Goal: Communication & Community: Answer question/provide support

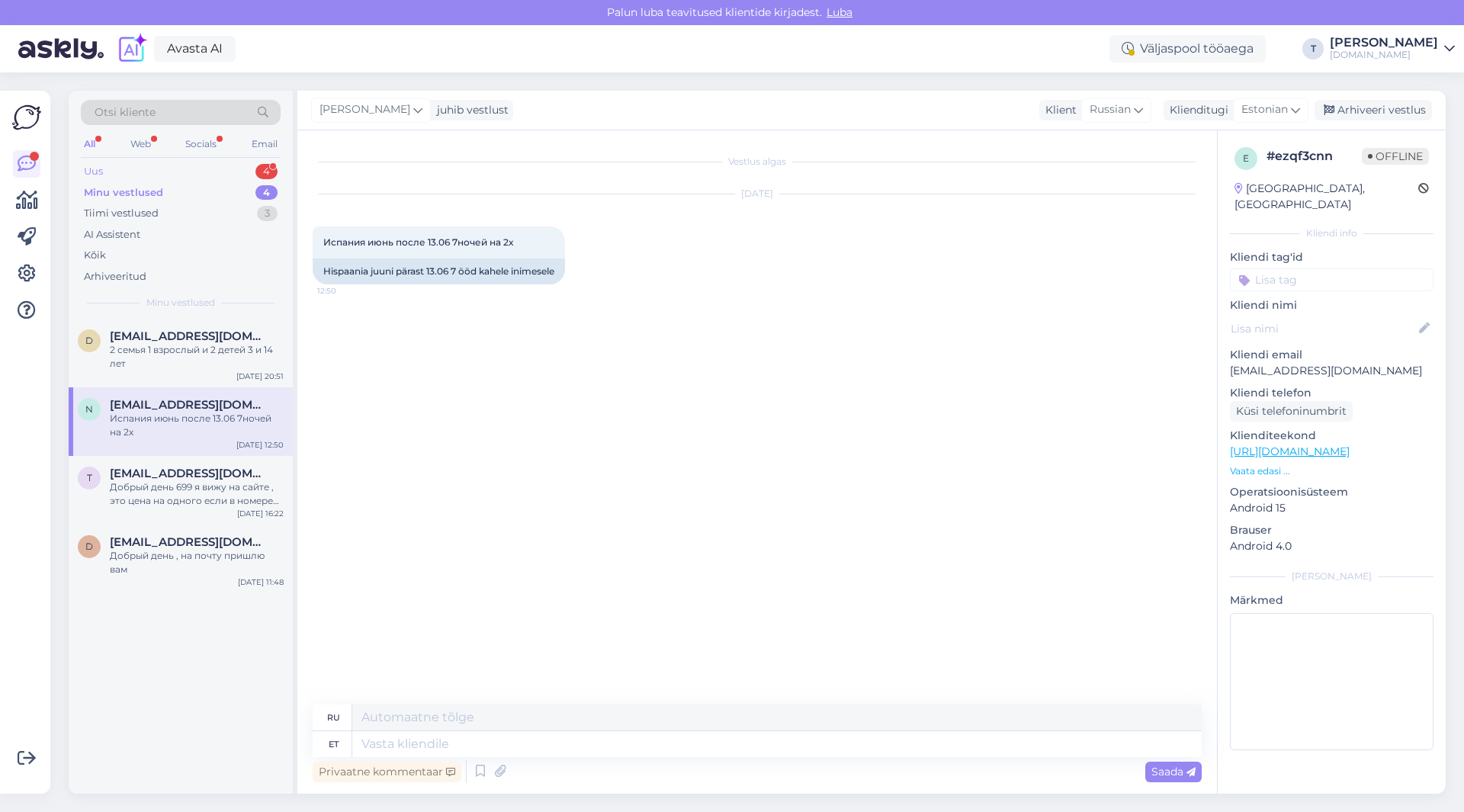
click at [149, 168] on div "Uus 4" at bounding box center [180, 171] width 200 height 21
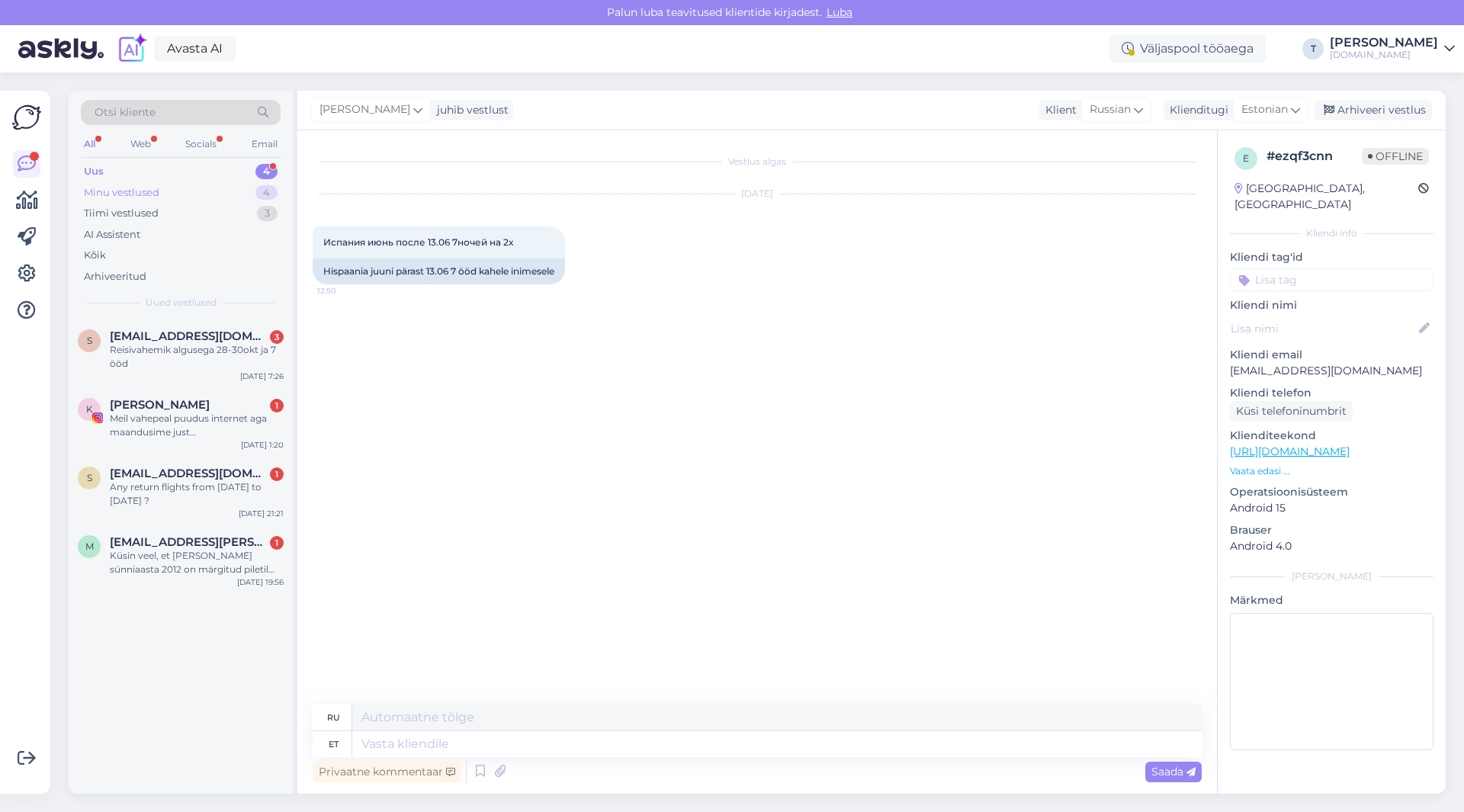
click at [190, 187] on div "Minu vestlused 4" at bounding box center [180, 192] width 200 height 21
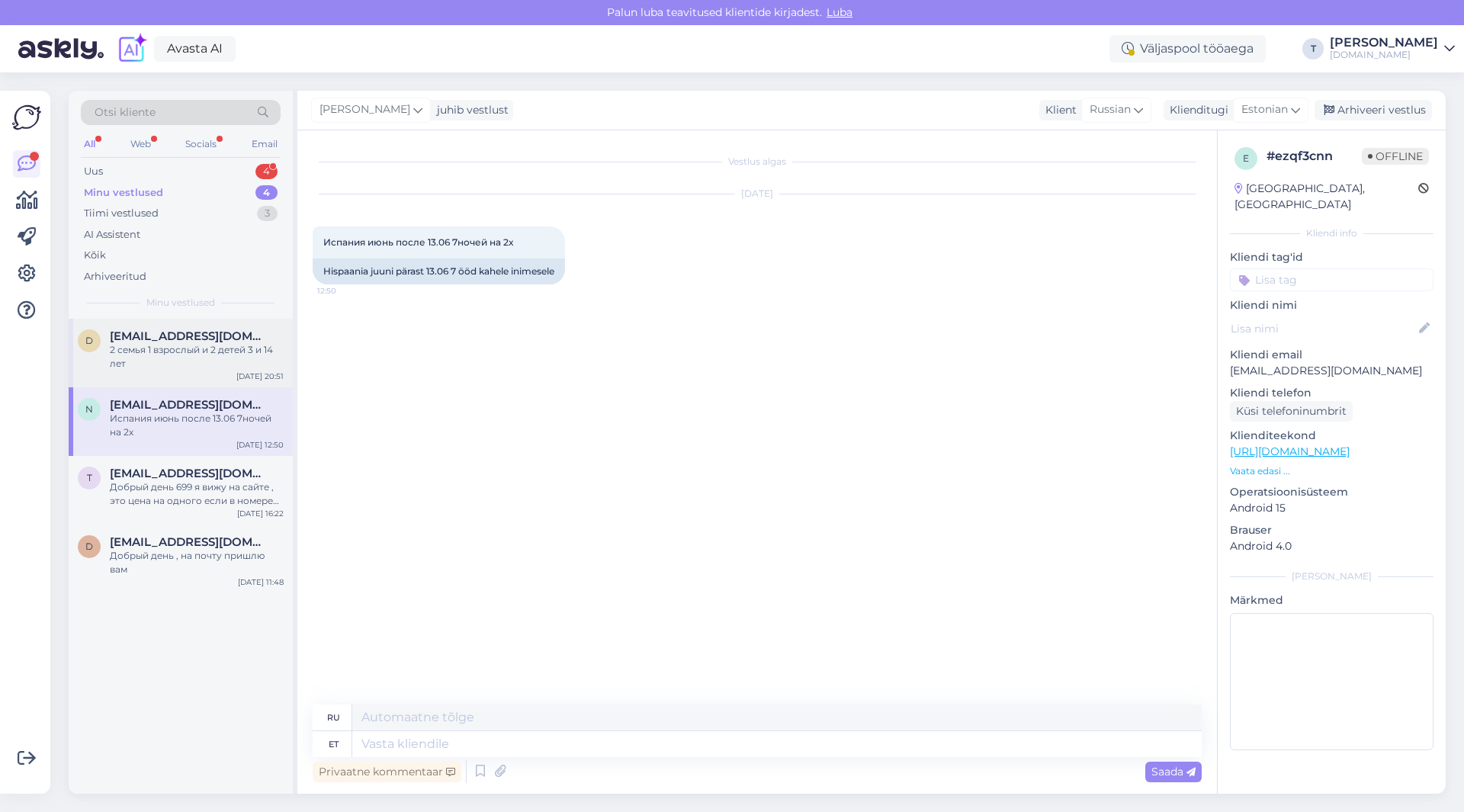
click at [194, 362] on div "2 семья 1 взрослый и 2 детей 3 и 14 лет" at bounding box center [196, 356] width 173 height 27
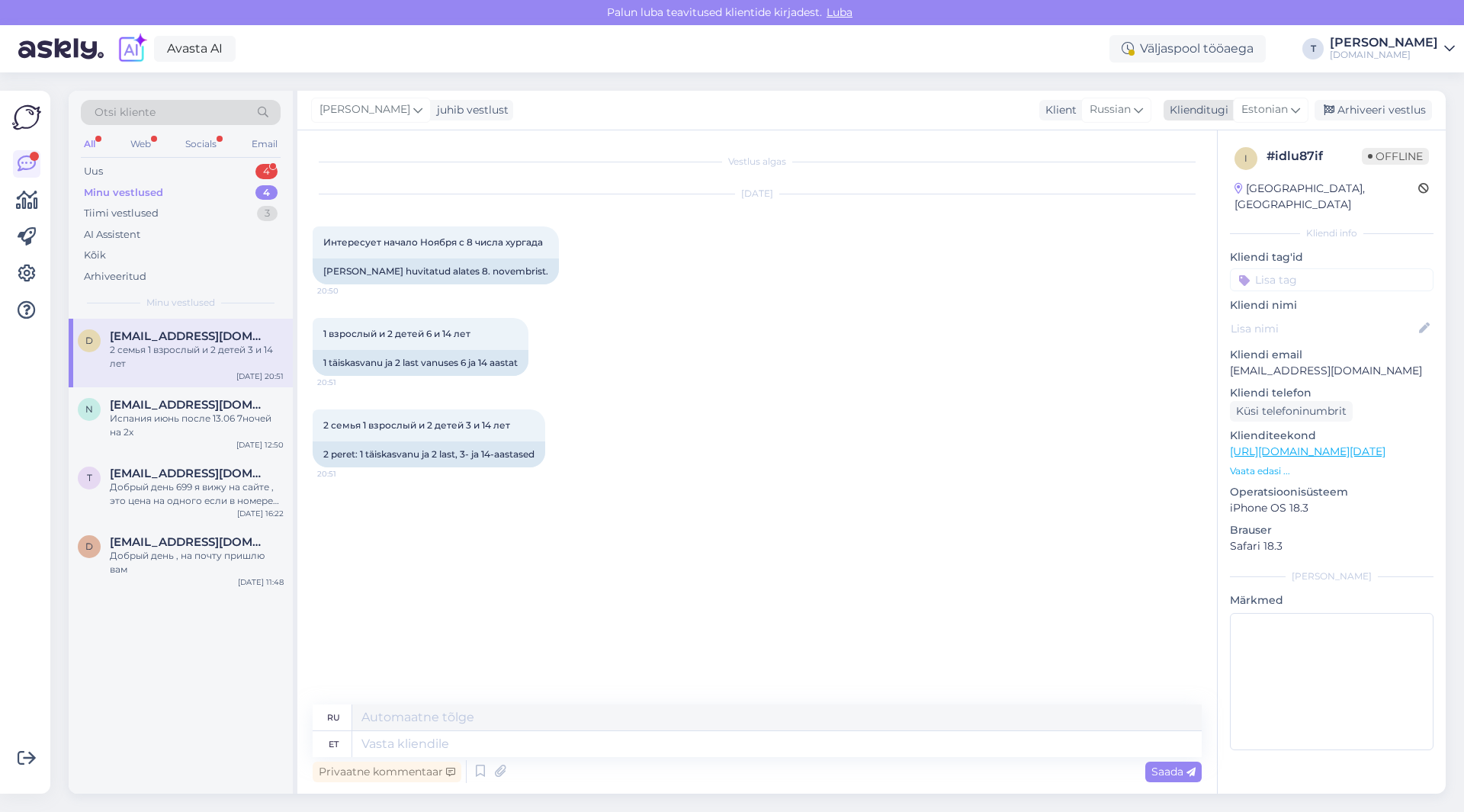
click at [1292, 104] on icon at bounding box center [1295, 110] width 9 height 17
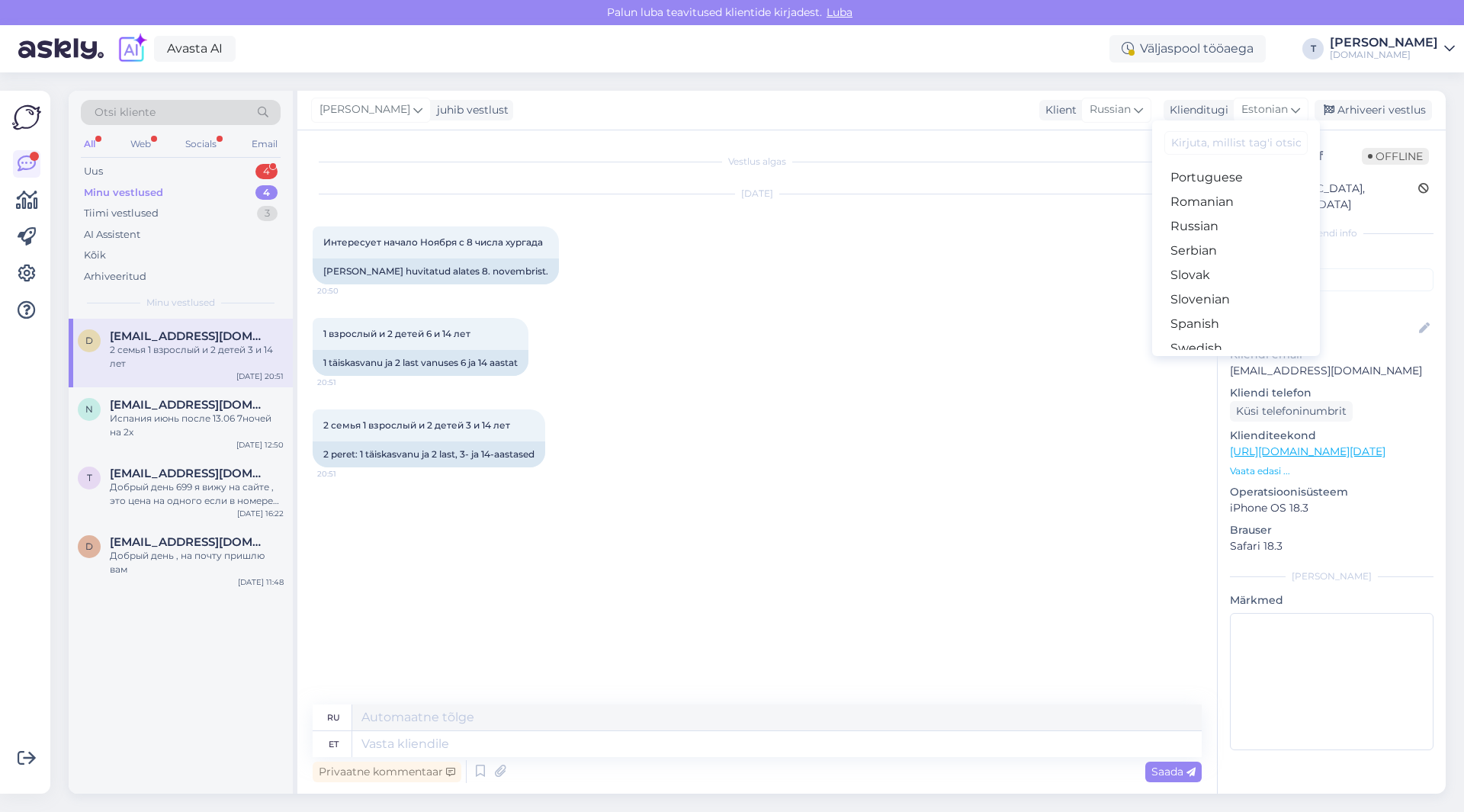
scroll to position [519, 0]
click at [1217, 268] on link "Russian" at bounding box center [1236, 268] width 168 height 24
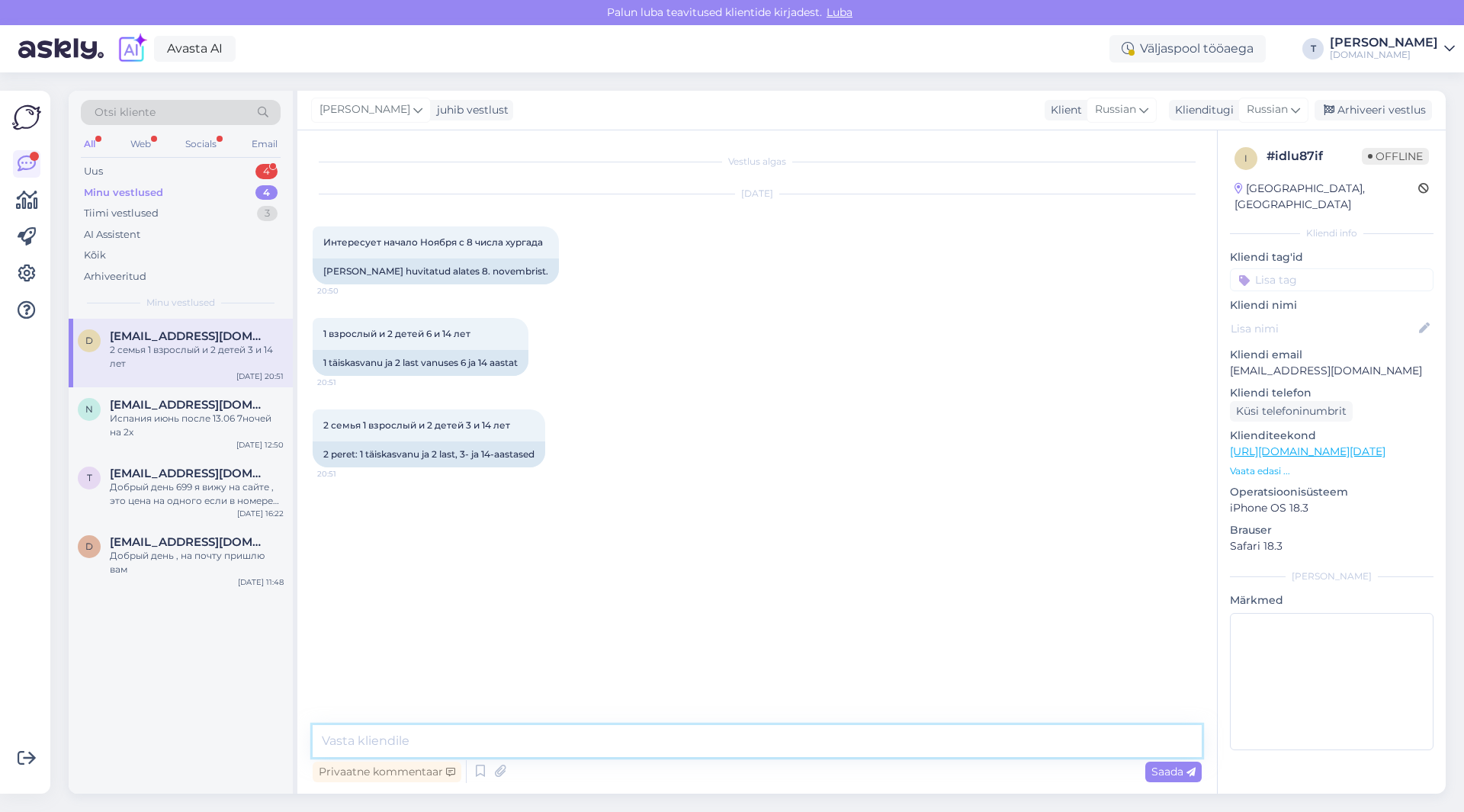
click at [626, 738] on textarea at bounding box center [757, 740] width 889 height 32
type textarea "L"
type textarea "Добрый день , пришлю на почту Вам , если отели что интересуют Вас? Или какой бю…"
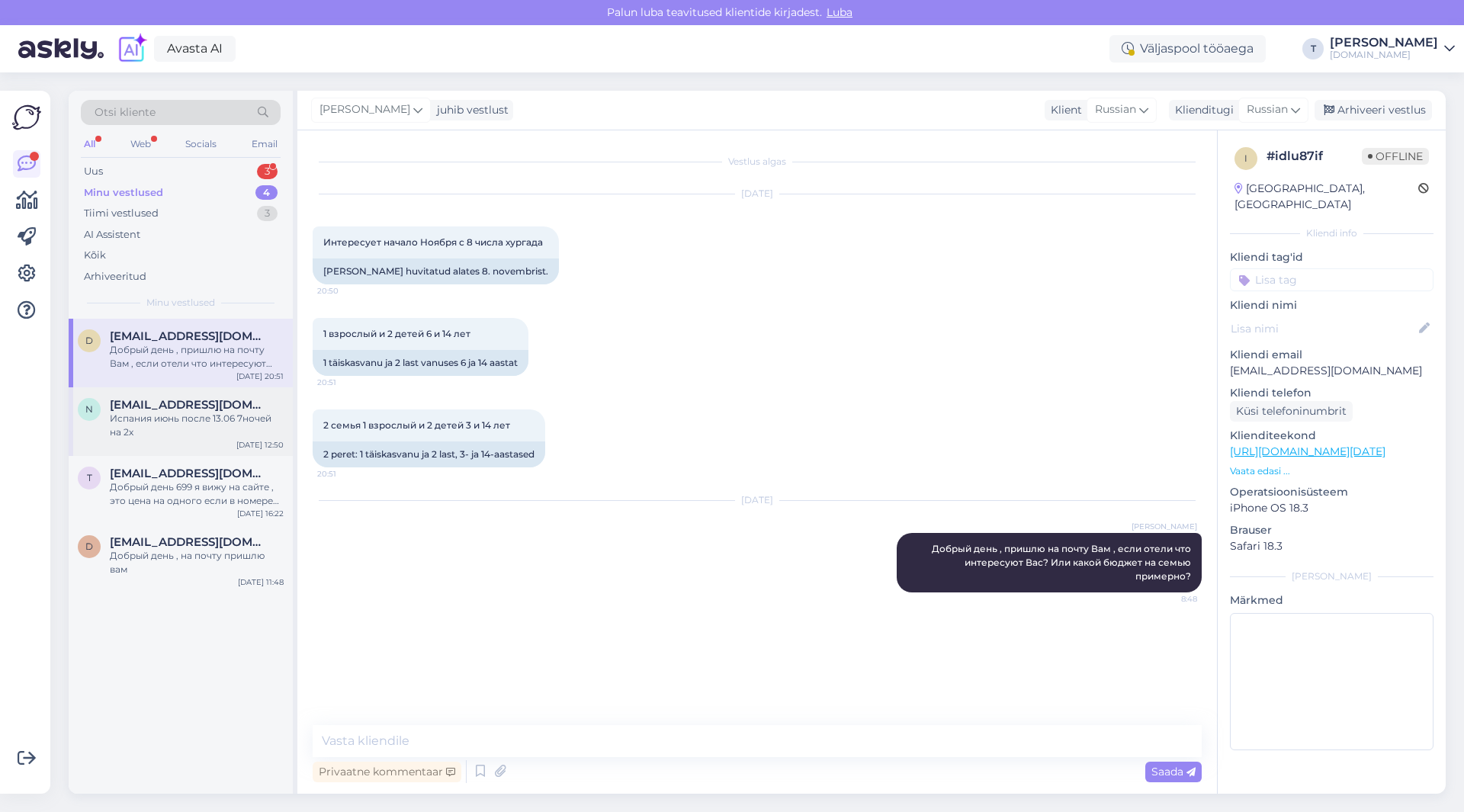
click at [180, 419] on div "Испания июнь после 13.06 7ночей на 2х" at bounding box center [196, 425] width 173 height 27
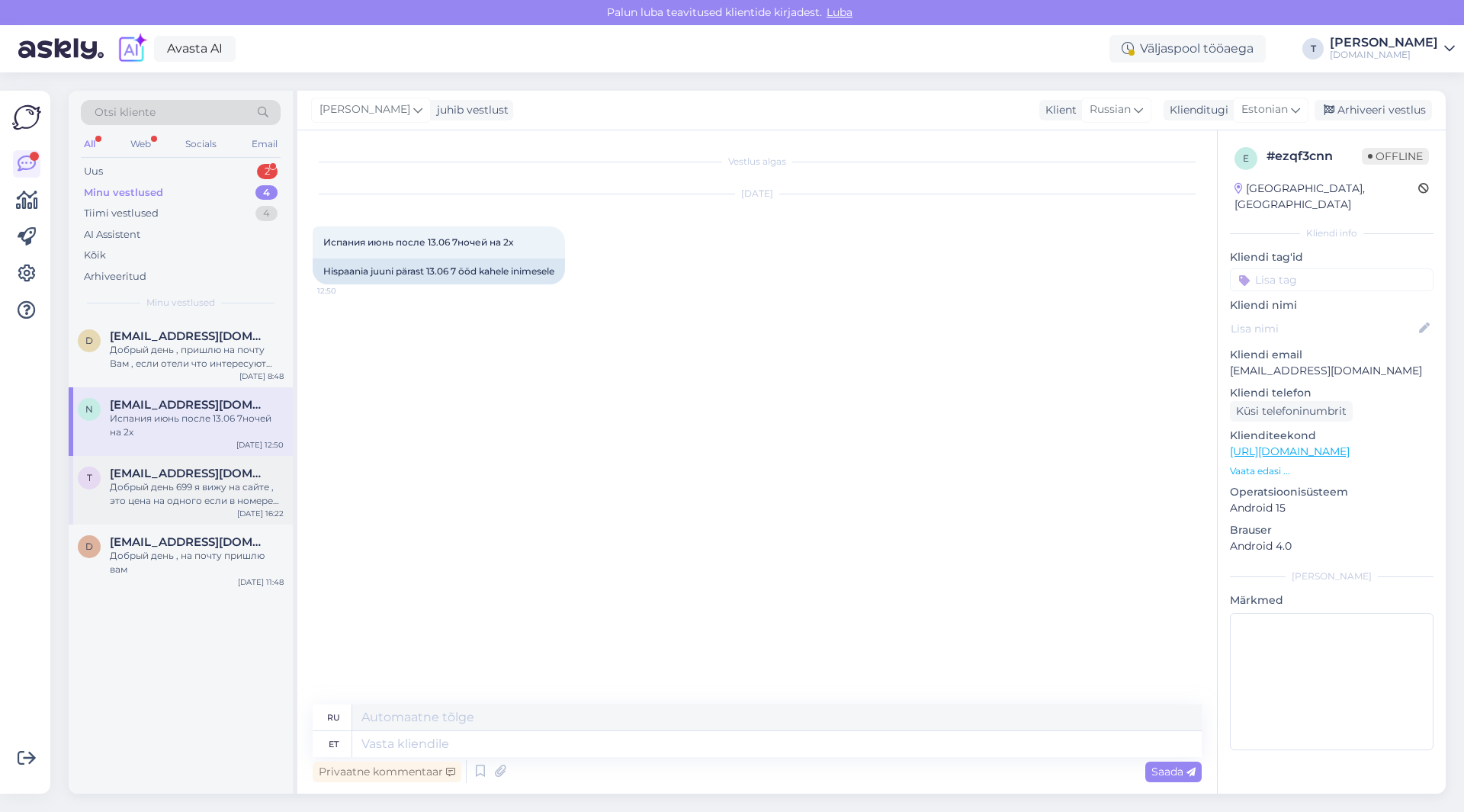
click at [180, 495] on div "Добрый день 699 я вижу на сайте , это цена на одного если в номере вдвоем" at bounding box center [196, 493] width 173 height 27
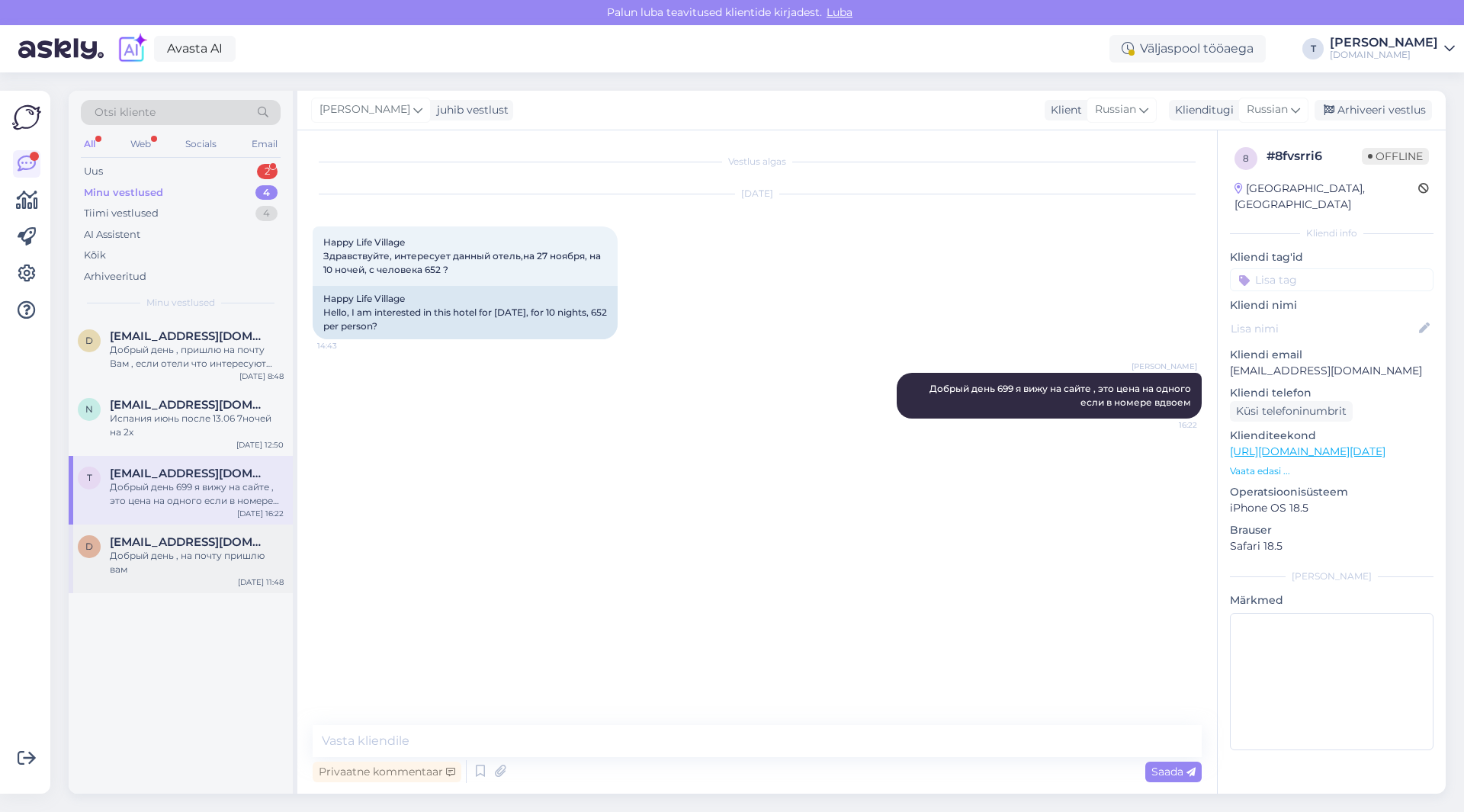
click at [189, 574] on div "Добрый день , на почту пришлю вам" at bounding box center [196, 562] width 173 height 27
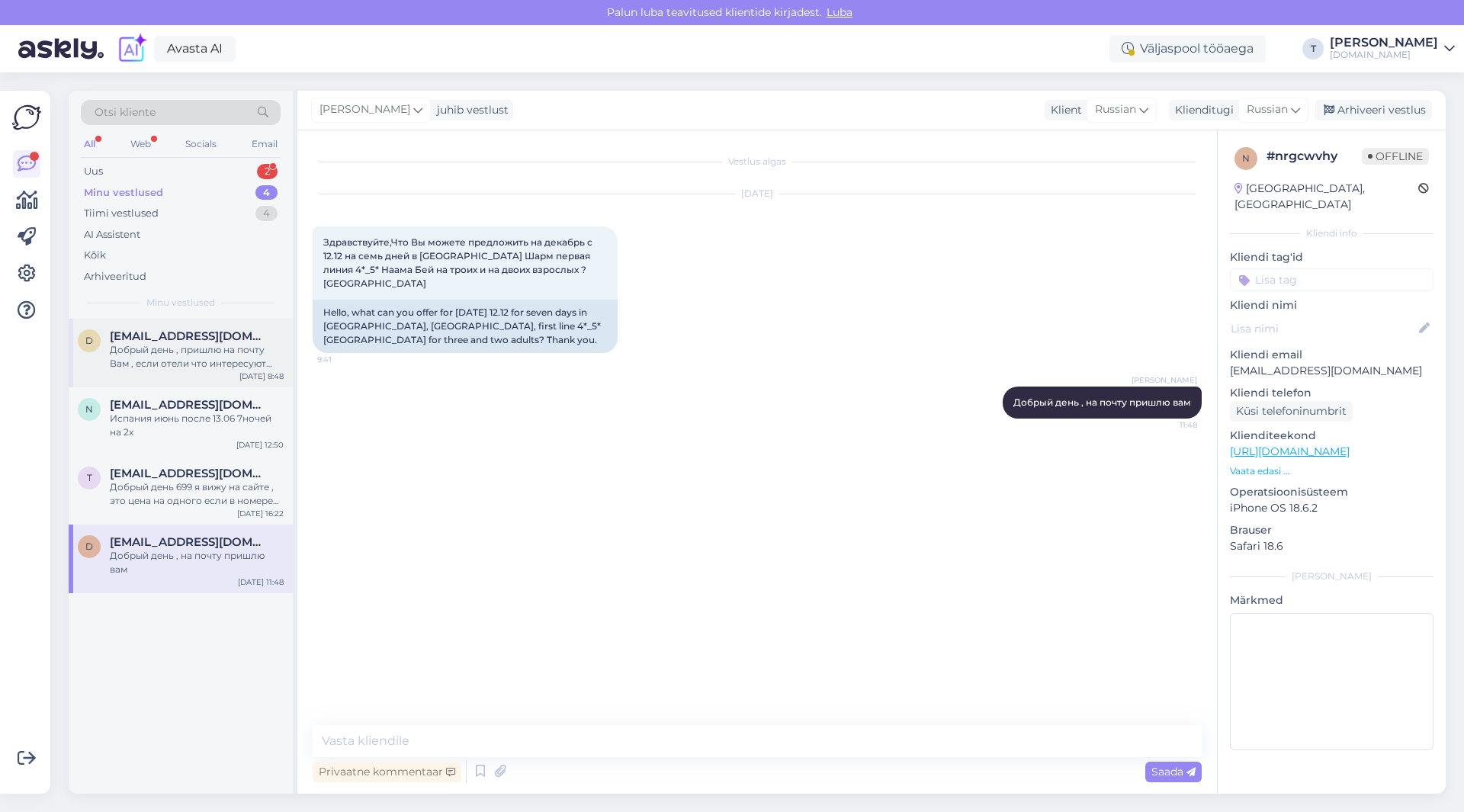
click at [153, 344] on div "Добрый день , пришлю на почту Вам , если отели что интересуют Вас? Или какой бю…" at bounding box center [196, 356] width 173 height 27
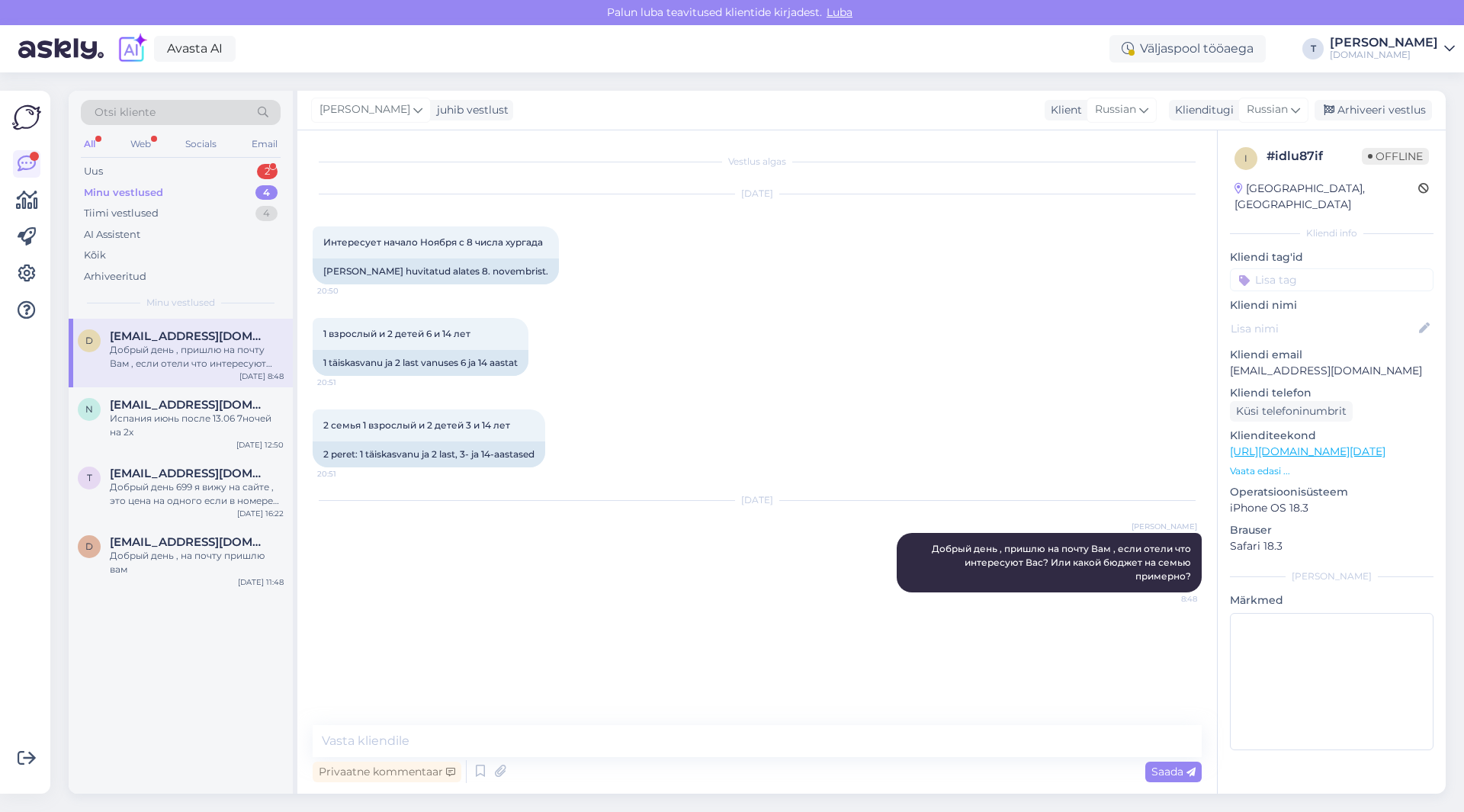
click at [1255, 464] on p "Vaata edasi ..." at bounding box center [1332, 471] width 204 height 14
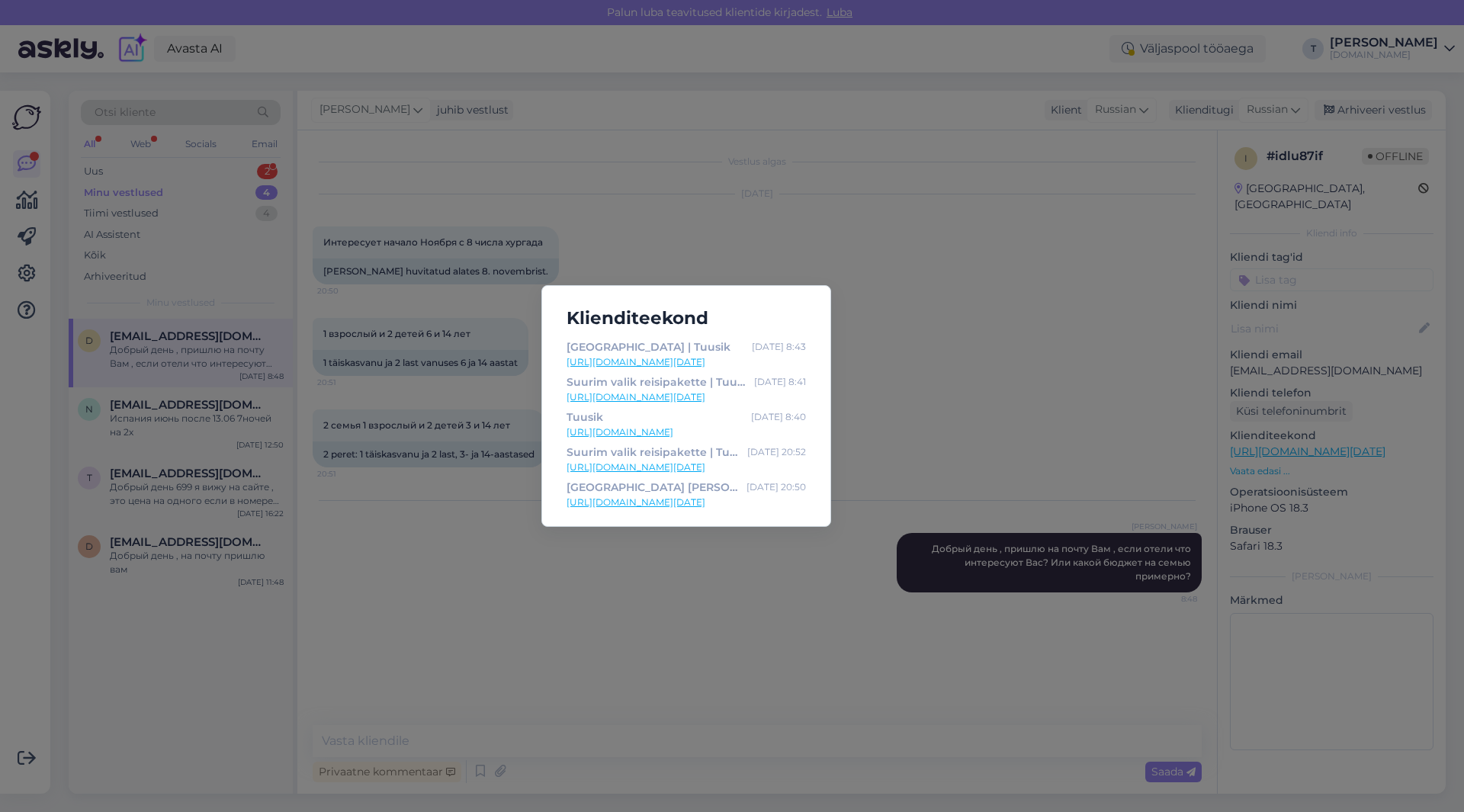
click at [940, 331] on div "Klienditeekond [GEOGRAPHIC_DATA] | Tuusik [DATE] 8:43 [URL][DOMAIN_NAME][DATE] …" at bounding box center [732, 406] width 1464 height 812
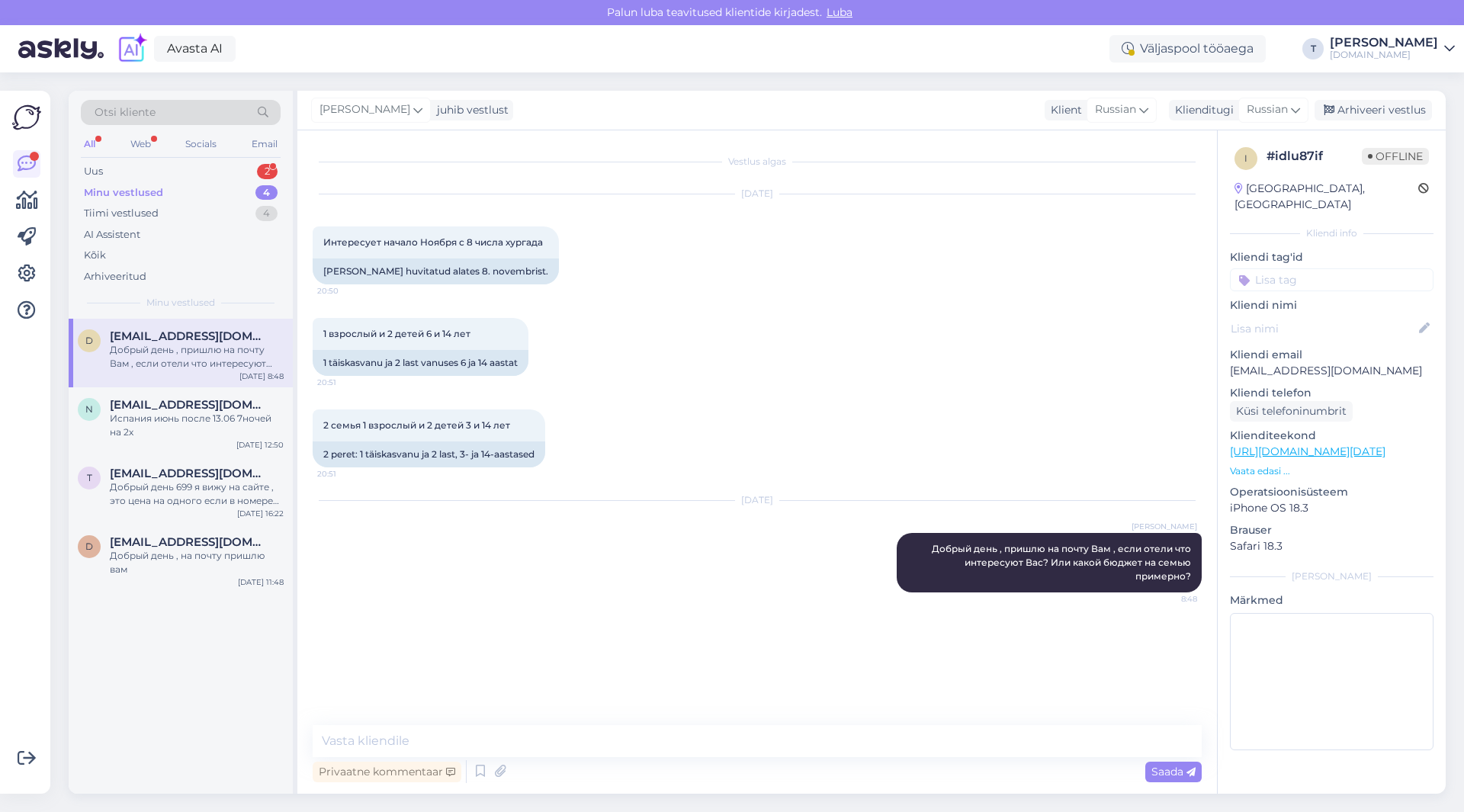
click at [1266, 363] on p "[EMAIL_ADDRESS][DOMAIN_NAME]" at bounding box center [1332, 371] width 204 height 16
copy p "[EMAIL_ADDRESS][DOMAIN_NAME]"
drag, startPoint x: 320, startPoint y: 242, endPoint x: 545, endPoint y: 249, distance: 225.1
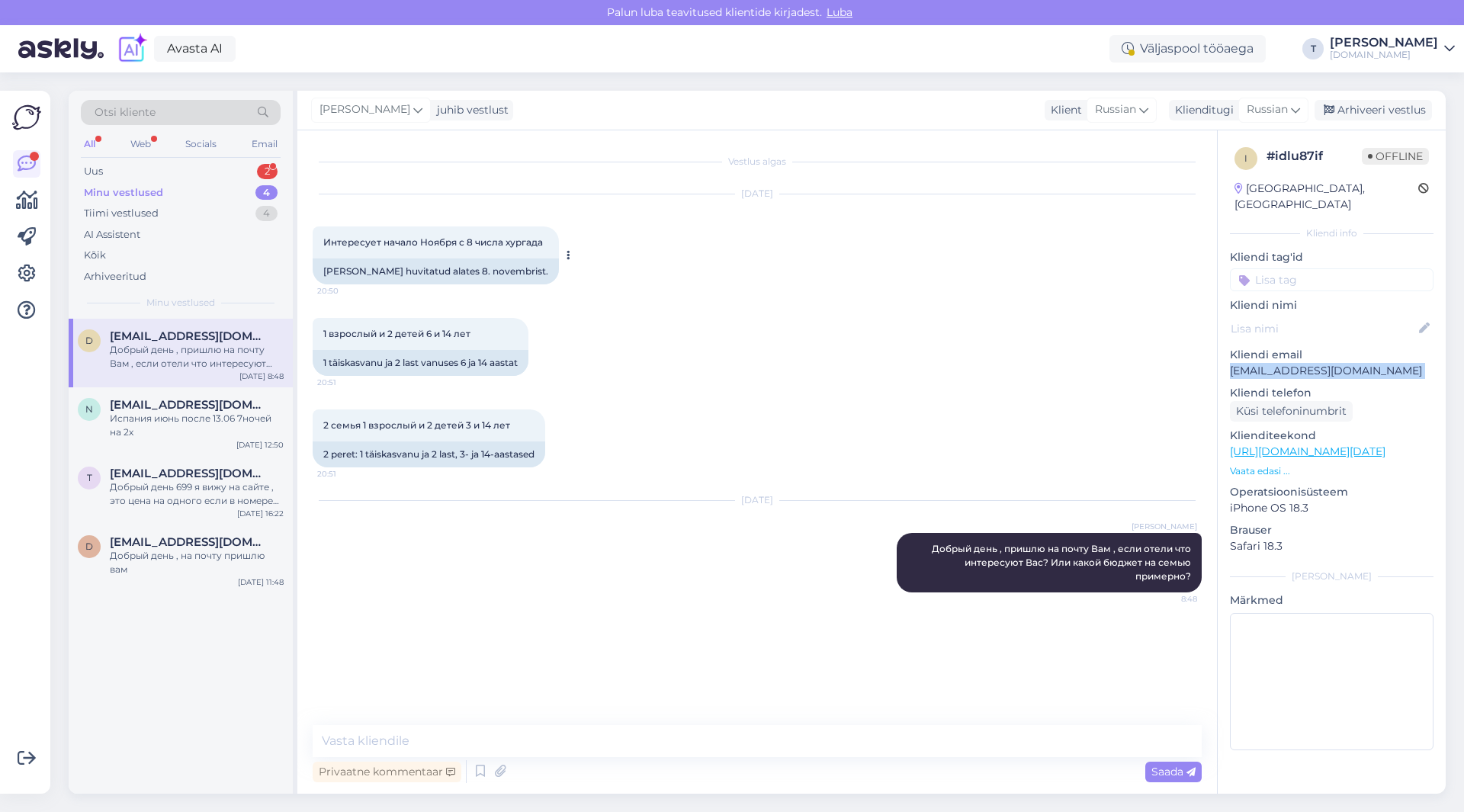
click at [545, 249] on div "Интересует начало Ноября с 8 числа хургада 20:50" at bounding box center [436, 242] width 247 height 32
copy span "Интересует начало Ноября с 8 числа хургада"
click at [142, 475] on span "[EMAIL_ADDRESS][DOMAIN_NAME]" at bounding box center [189, 474] width 159 height 14
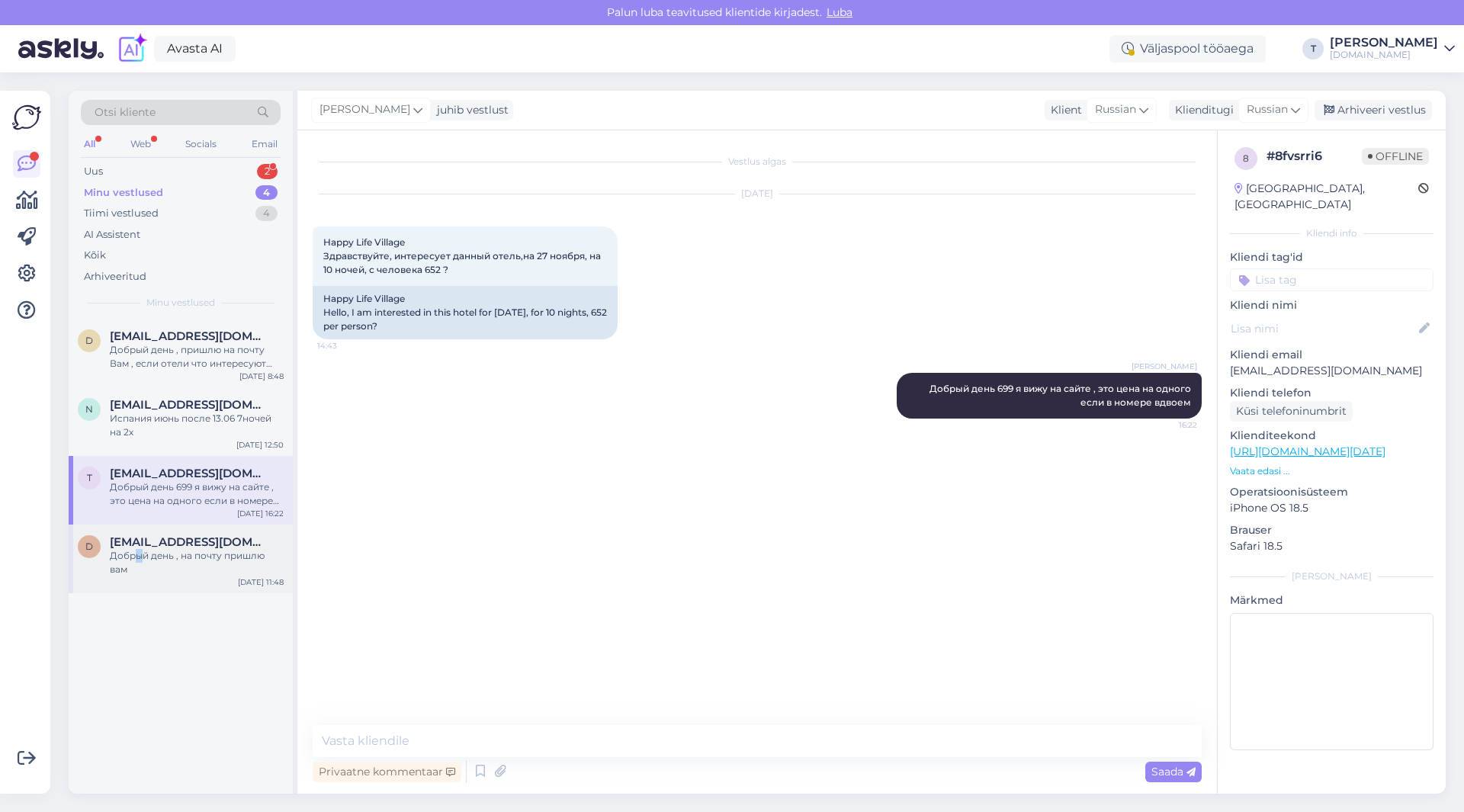
click at [138, 551] on div "Добрый день , на почту пришлю вам" at bounding box center [196, 562] width 173 height 27
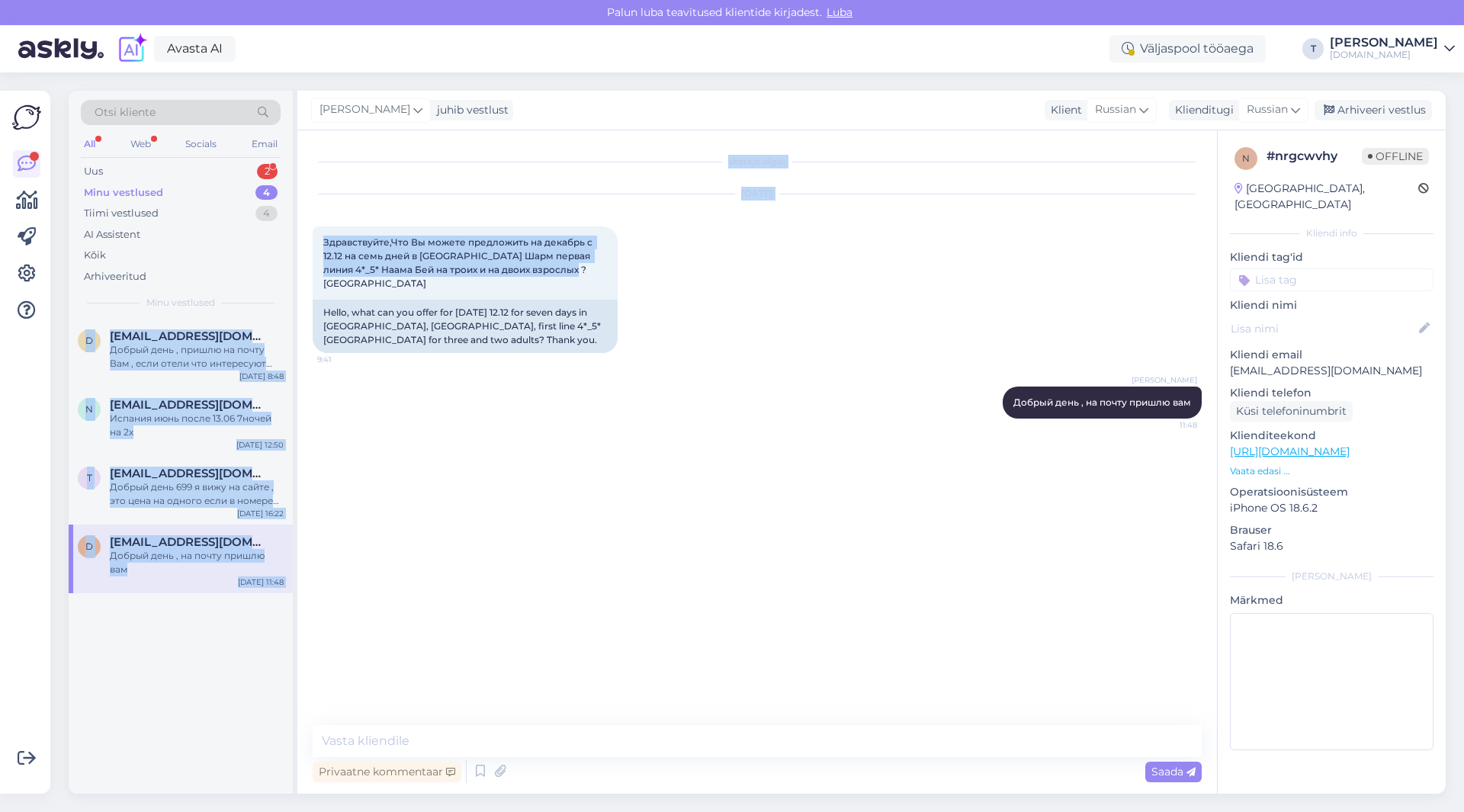
drag, startPoint x: 534, startPoint y: 270, endPoint x: 294, endPoint y: 228, distance: 243.6
click at [294, 228] on div "Otsi kliente All Web Socials Email Uus 2 Minu vestlused 4 Tiimi vestlused 4 AI …" at bounding box center [757, 443] width 1377 height 703
click at [394, 256] on span "Здравствуйте,Что Вы можете предложить на декабрь с 12.12 на семь дней в [GEOGRA…" at bounding box center [459, 263] width 271 height 53
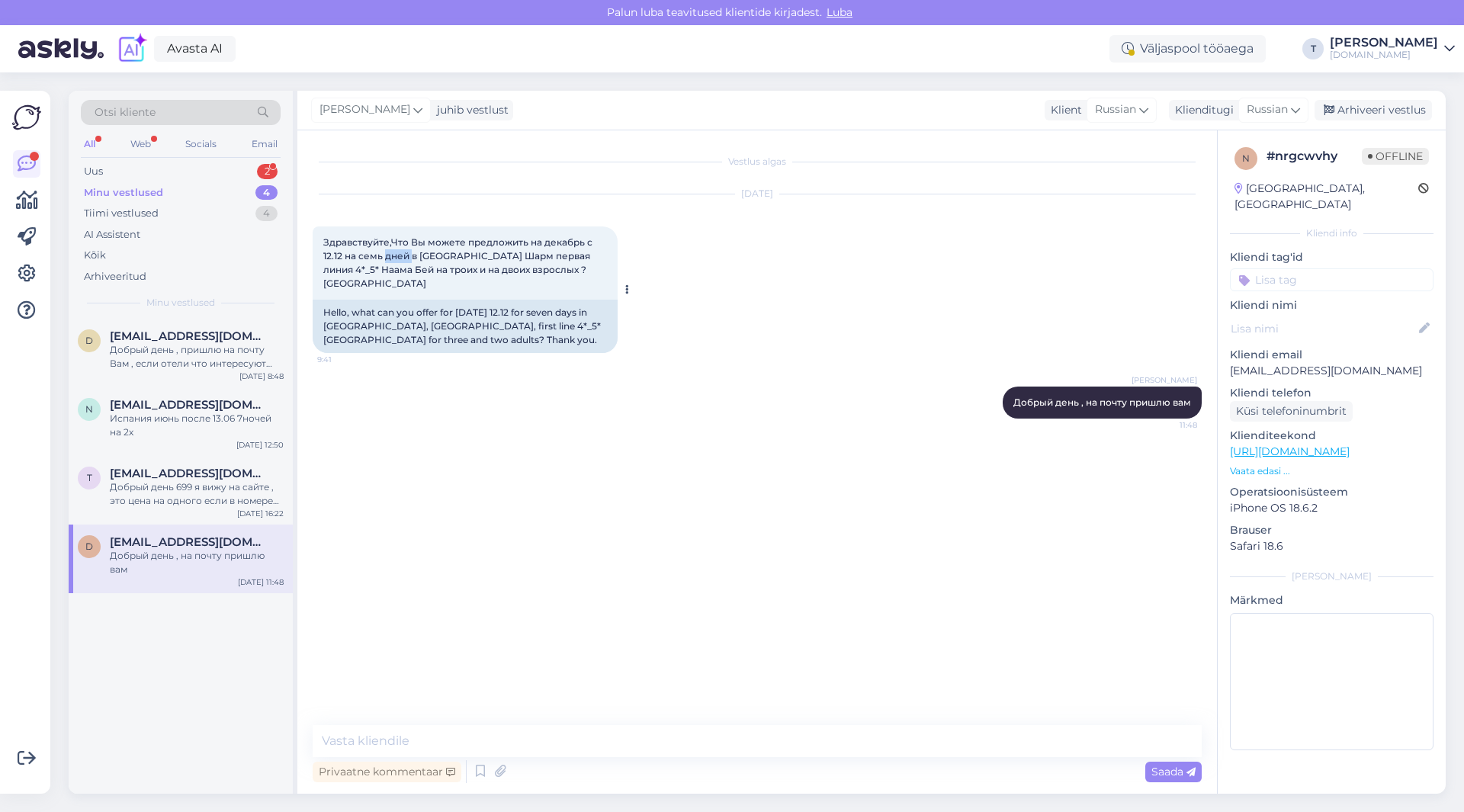
click at [394, 256] on span "Здравствуйте,Что Вы можете предложить на декабрь с 12.12 на семь дней в [GEOGRA…" at bounding box center [459, 263] width 271 height 53
click at [583, 269] on div "Здравствуйте,Что Вы можете предложить на декабрь с 12.12 на семь дней в [GEOGRA…" at bounding box center [465, 263] width 305 height 73
drag, startPoint x: 585, startPoint y: 269, endPoint x: 362, endPoint y: 254, distance: 223.5
click at [317, 246] on div "Здравствуйте,Что Вы можете предложить на декабрь с 12.12 на семь дней в [GEOGRA…" at bounding box center [465, 263] width 305 height 73
copy span "Здравствуйте,Что Вы можете предложить на декабрь с 12.12 на семь дней в [GEOGRA…"
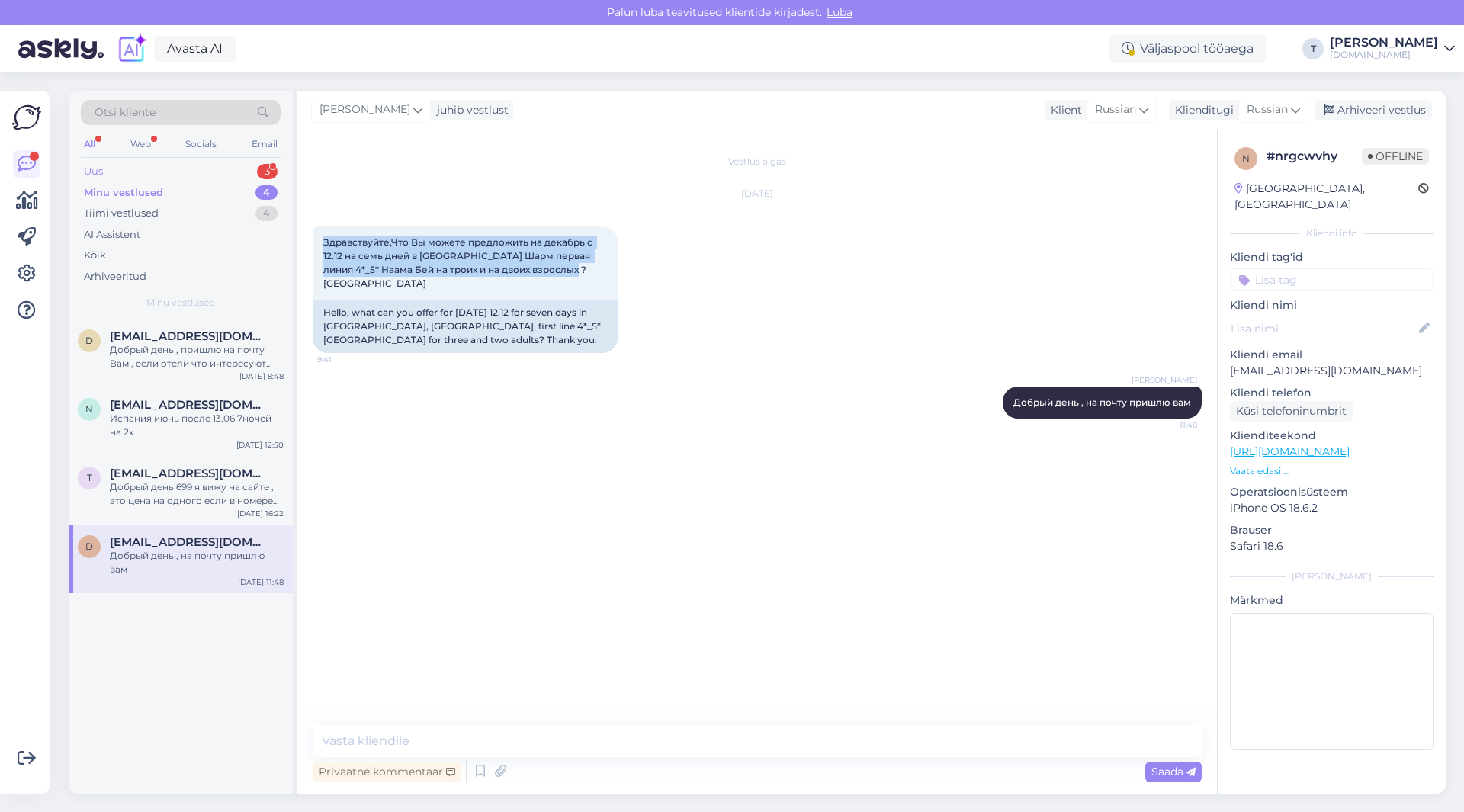
click at [219, 168] on div "Uus 3" at bounding box center [180, 171] width 200 height 21
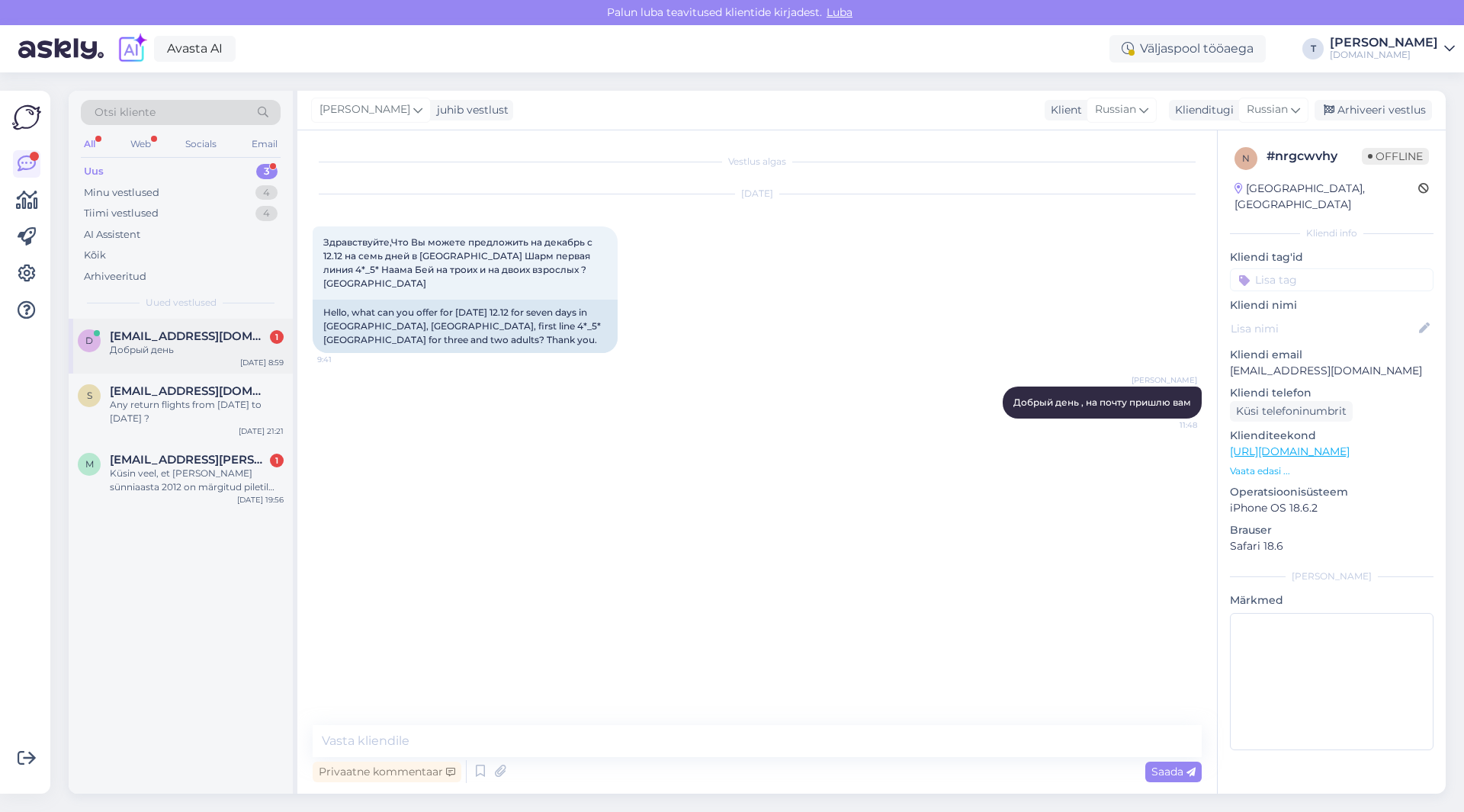
click at [172, 357] on div "D [PERSON_NAME][EMAIL_ADDRESS][DOMAIN_NAME] 1 Добрый день [DATE] 8:59" at bounding box center [180, 346] width 224 height 55
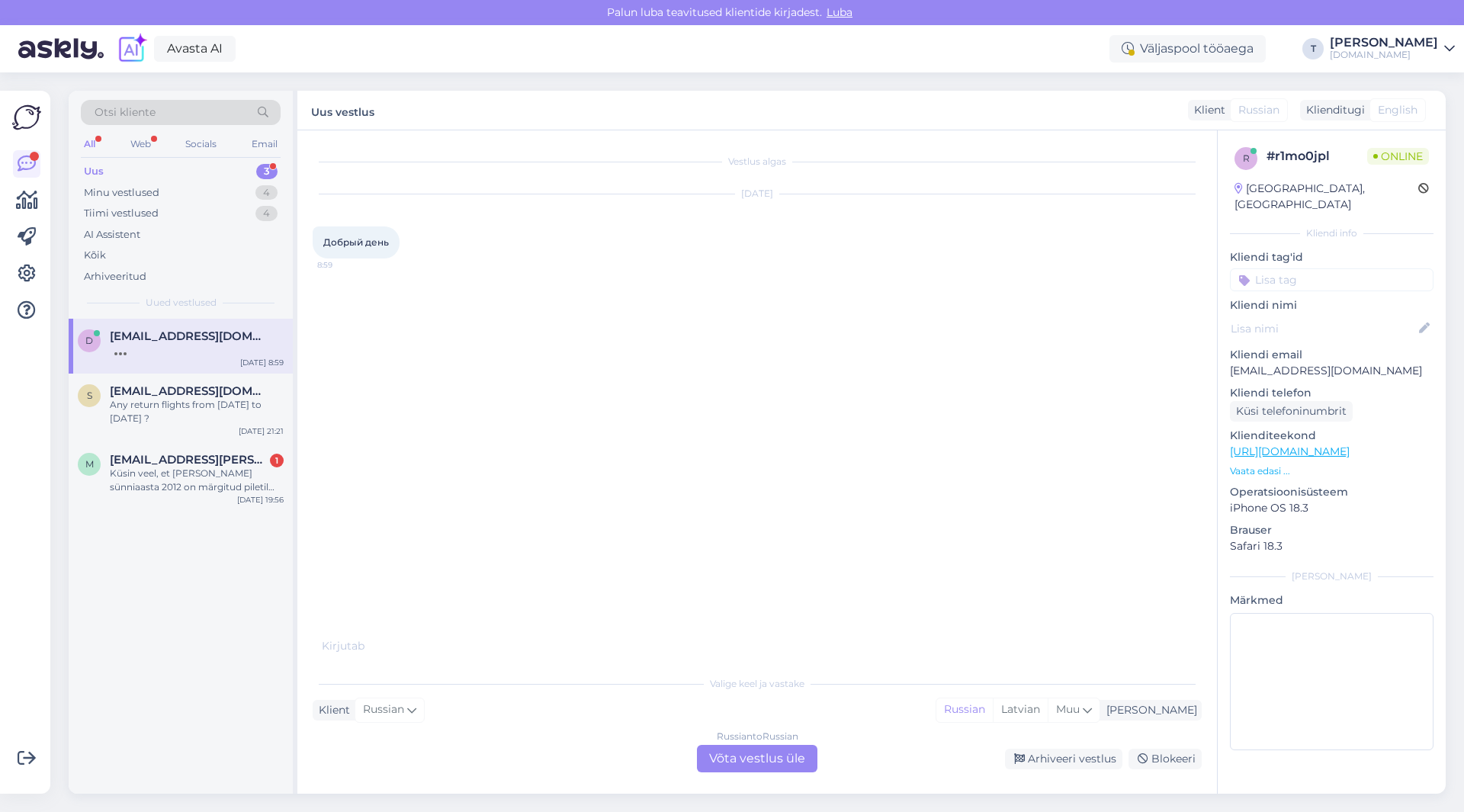
click at [737, 758] on div "Russian to Russian Võta vestlus üle" at bounding box center [757, 758] width 121 height 27
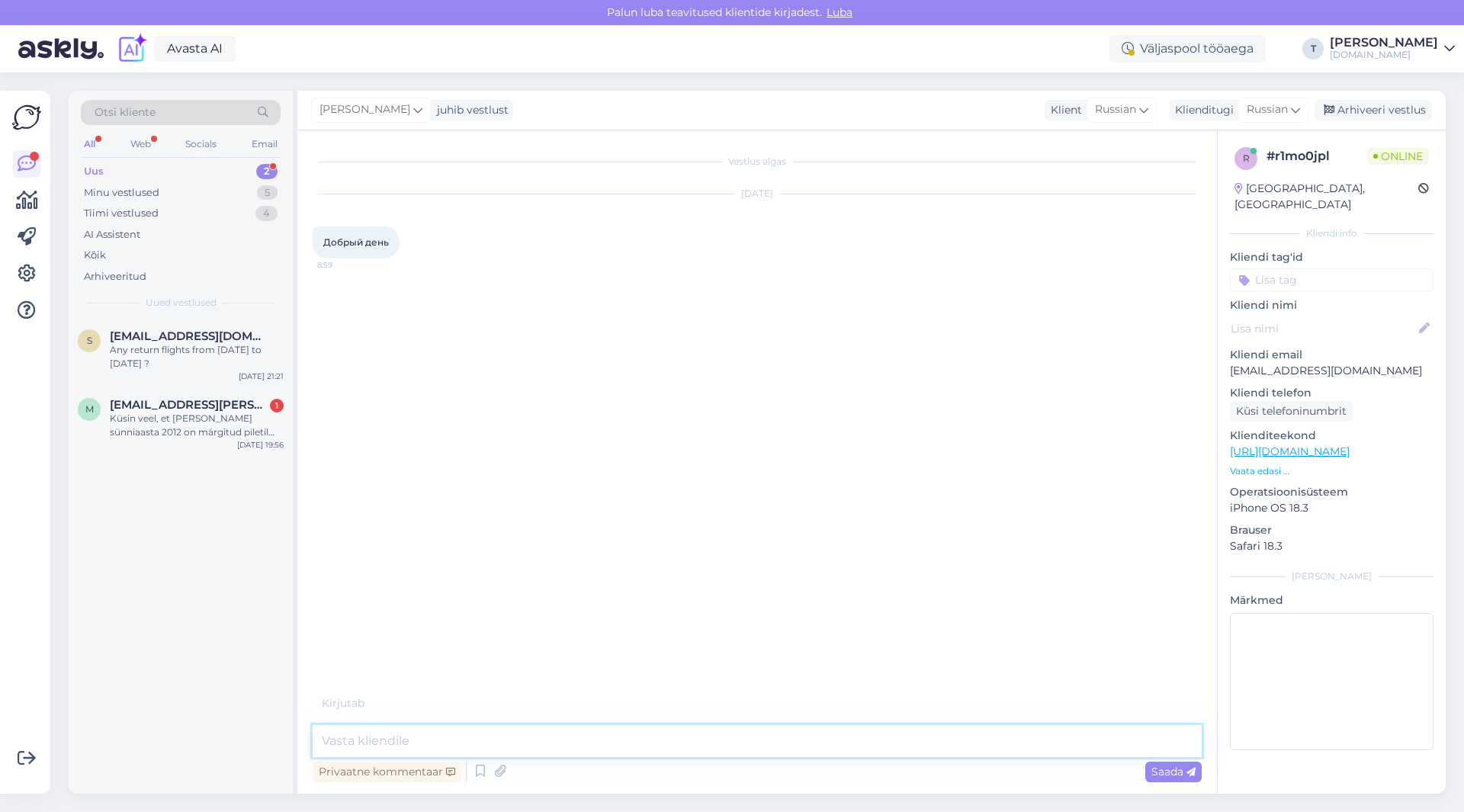
click at [519, 736] on textarea at bounding box center [757, 740] width 889 height 32
click at [192, 186] on div "Minu vestlused 5" at bounding box center [180, 192] width 200 height 21
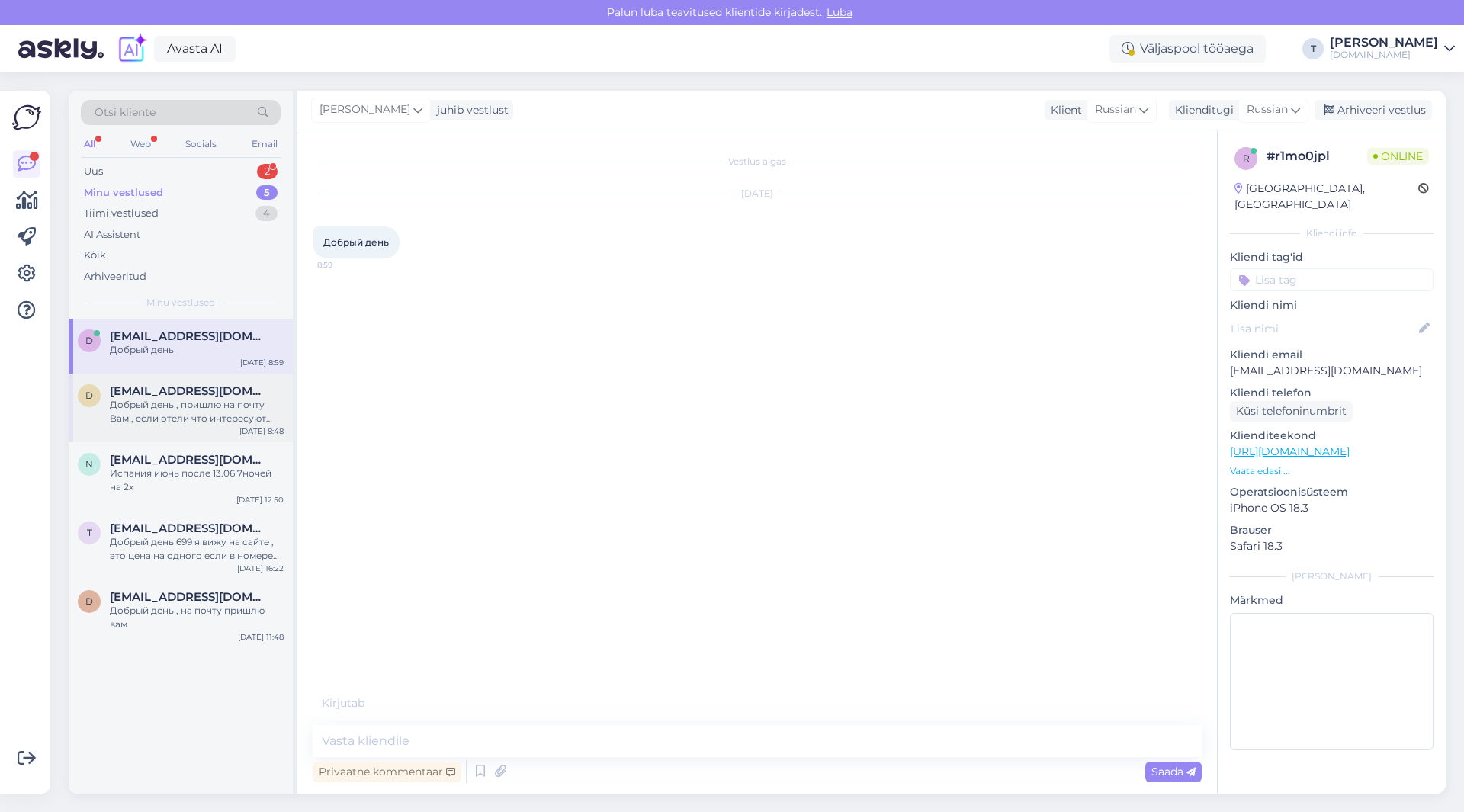
click at [166, 412] on div "Добрый день , пришлю на почту Вам , если отели что интересуют Вас? Или какой бю…" at bounding box center [196, 411] width 173 height 27
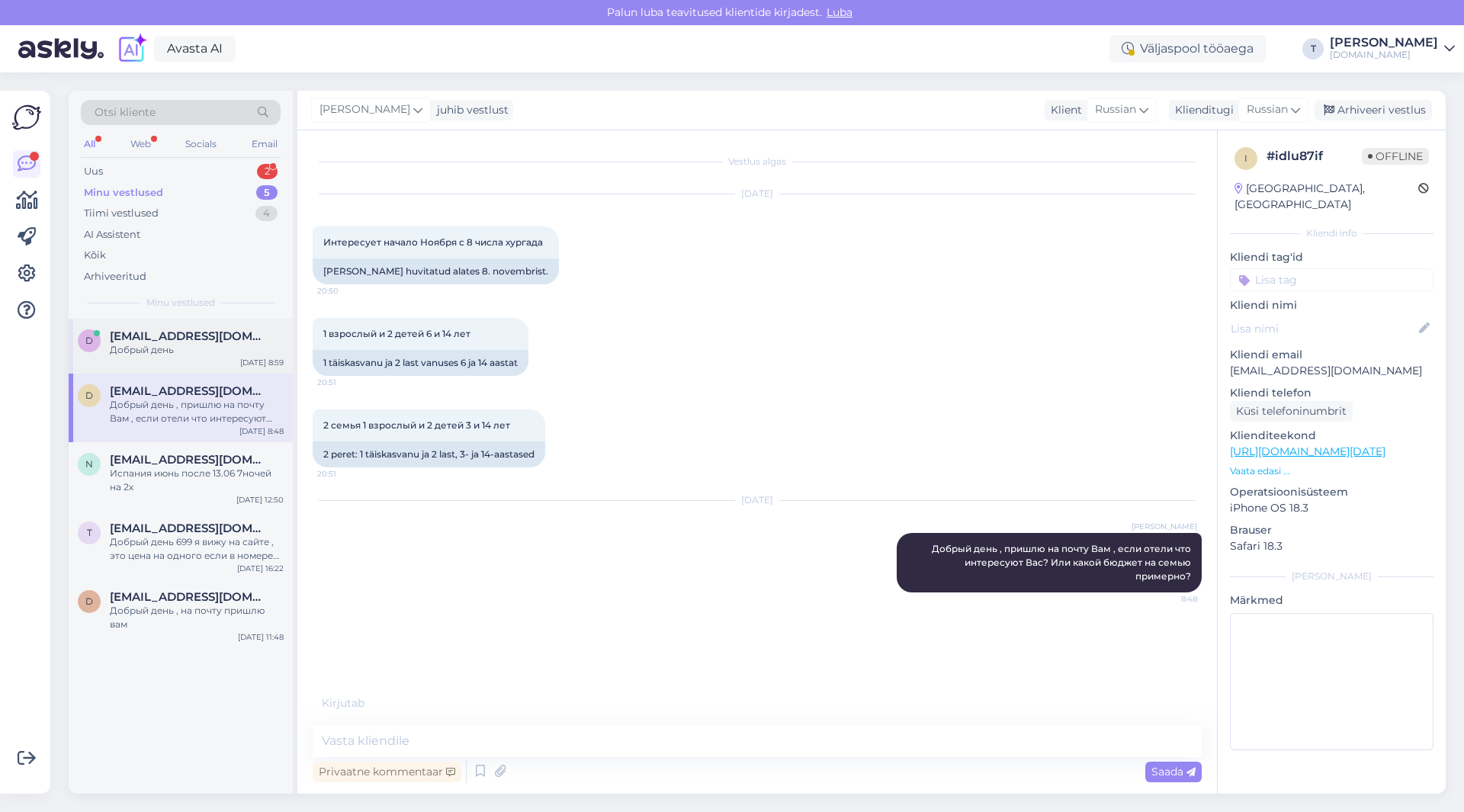
click at [161, 344] on div "Добрый день" at bounding box center [196, 350] width 173 height 14
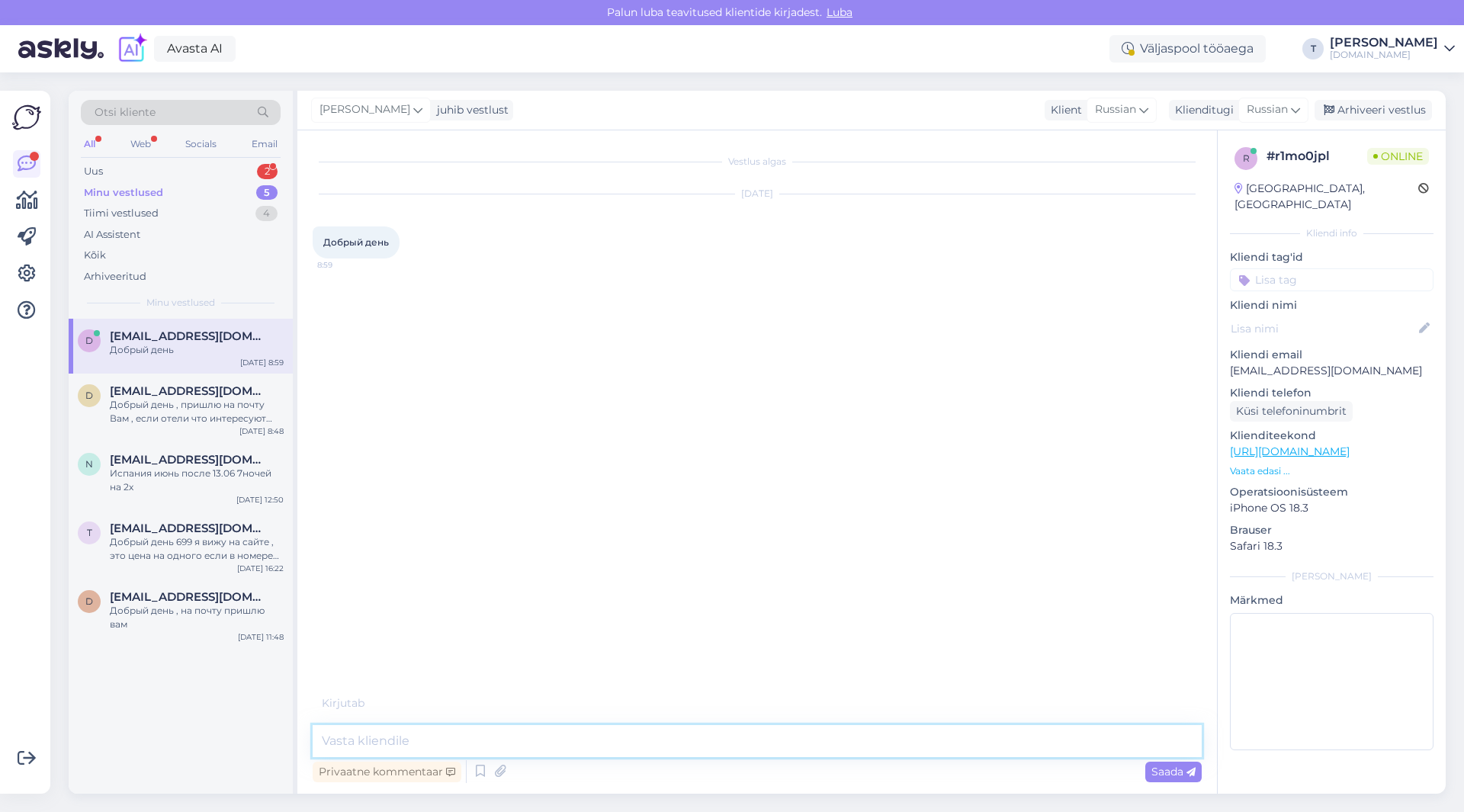
click at [571, 736] on textarea at bounding box center [757, 740] width 889 height 32
type textarea "L"
type textarea "Доброе утро"
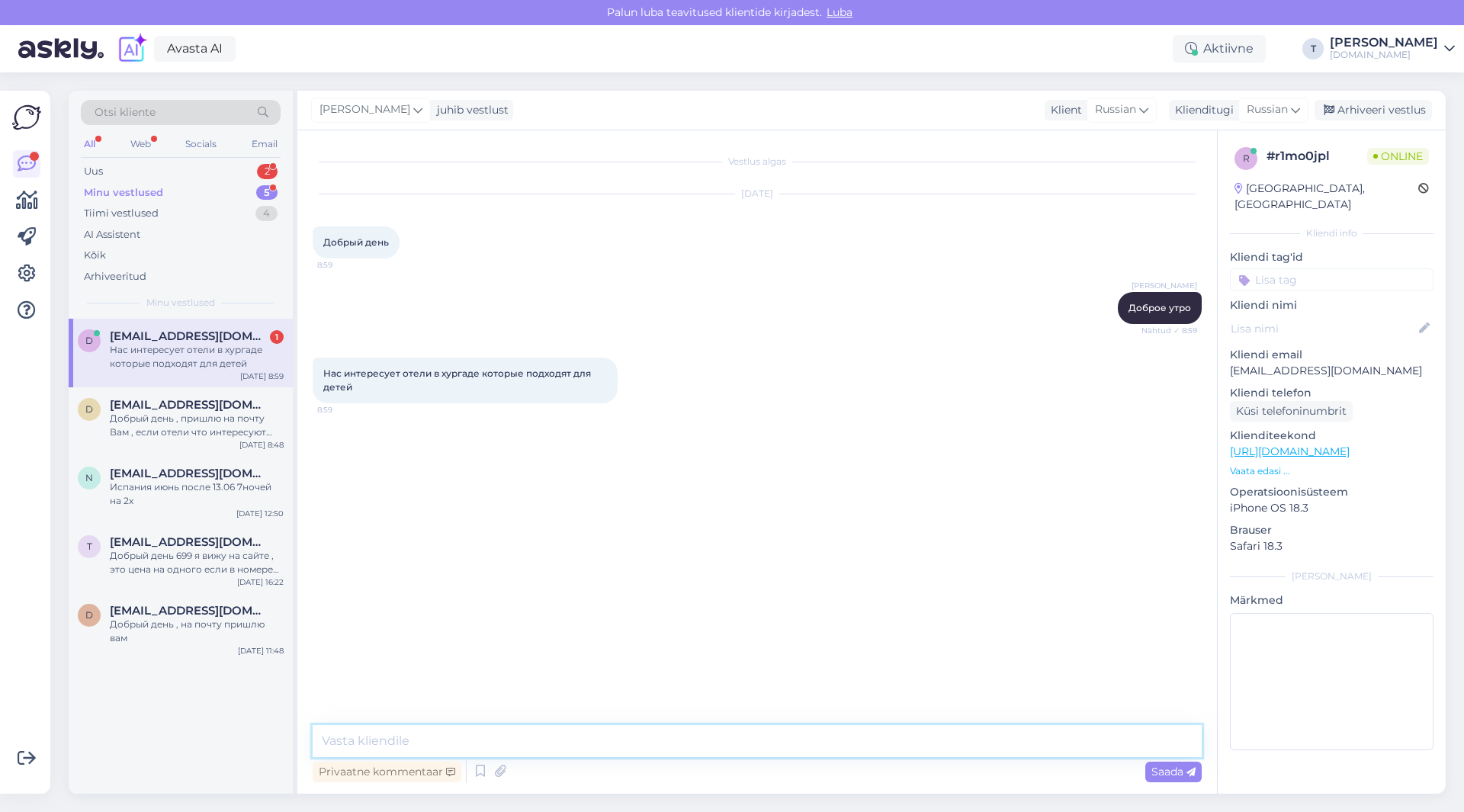
click at [477, 737] on textarea at bounding box center [757, 740] width 889 height 32
type textarea "с горками и аквапарками ?"
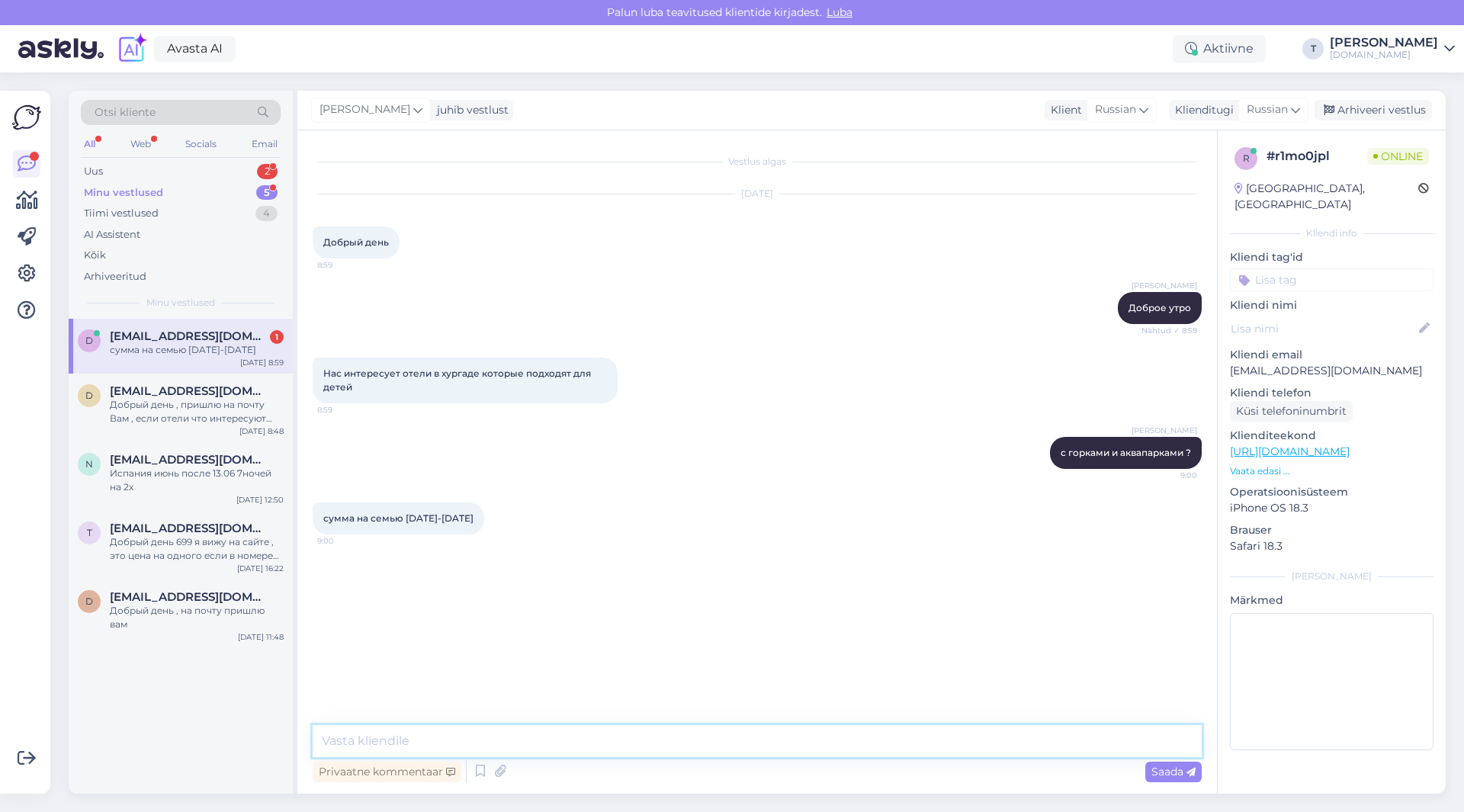
click at [507, 738] on textarea at bounding box center [757, 740] width 889 height 32
click at [589, 747] on textarea at bounding box center [757, 740] width 889 height 32
type textarea "я проверю и пришлю на почту"
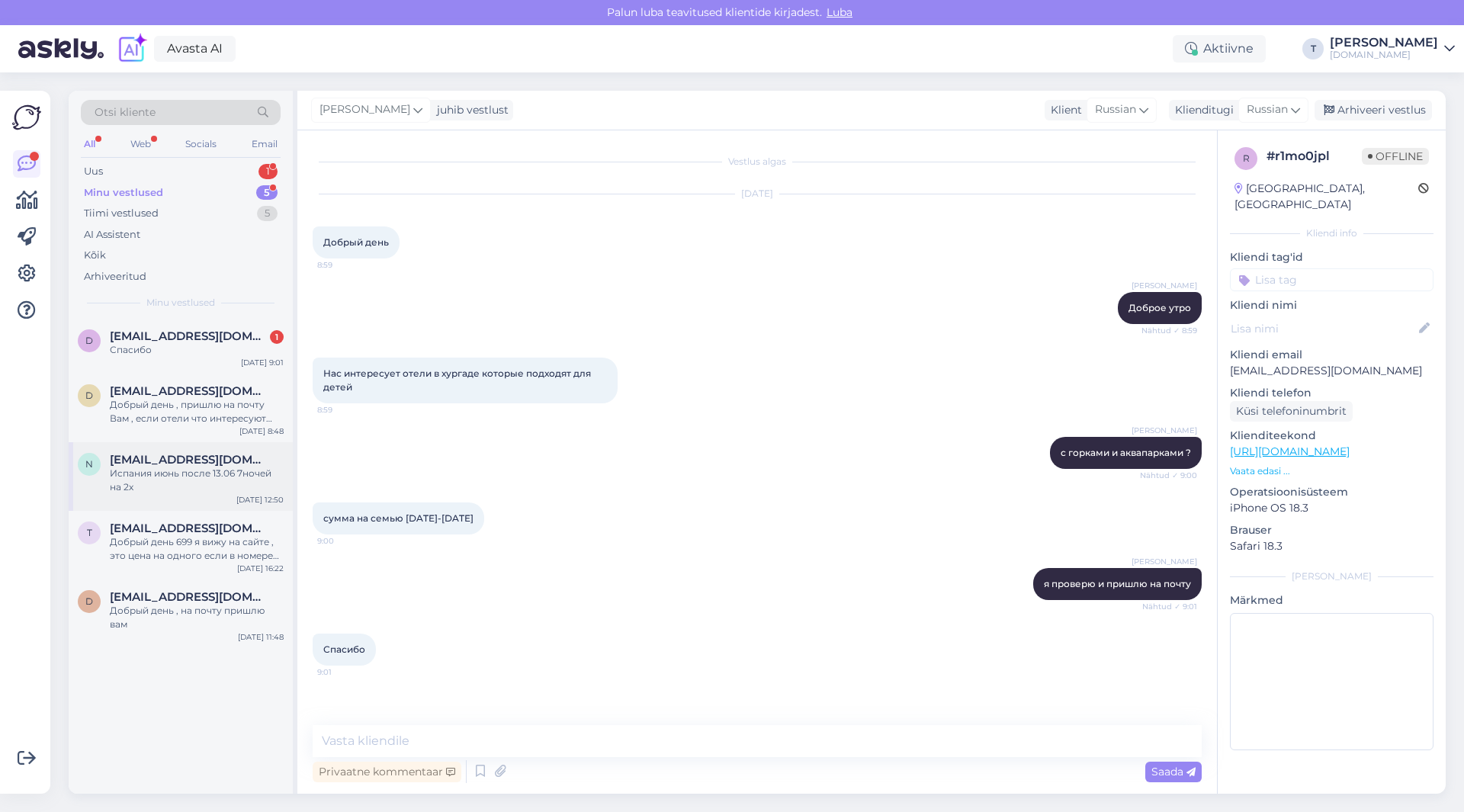
click at [144, 468] on div "Испания июнь после 13.06 7ночей на 2х" at bounding box center [196, 480] width 173 height 27
